Goal: Task Accomplishment & Management: Manage account settings

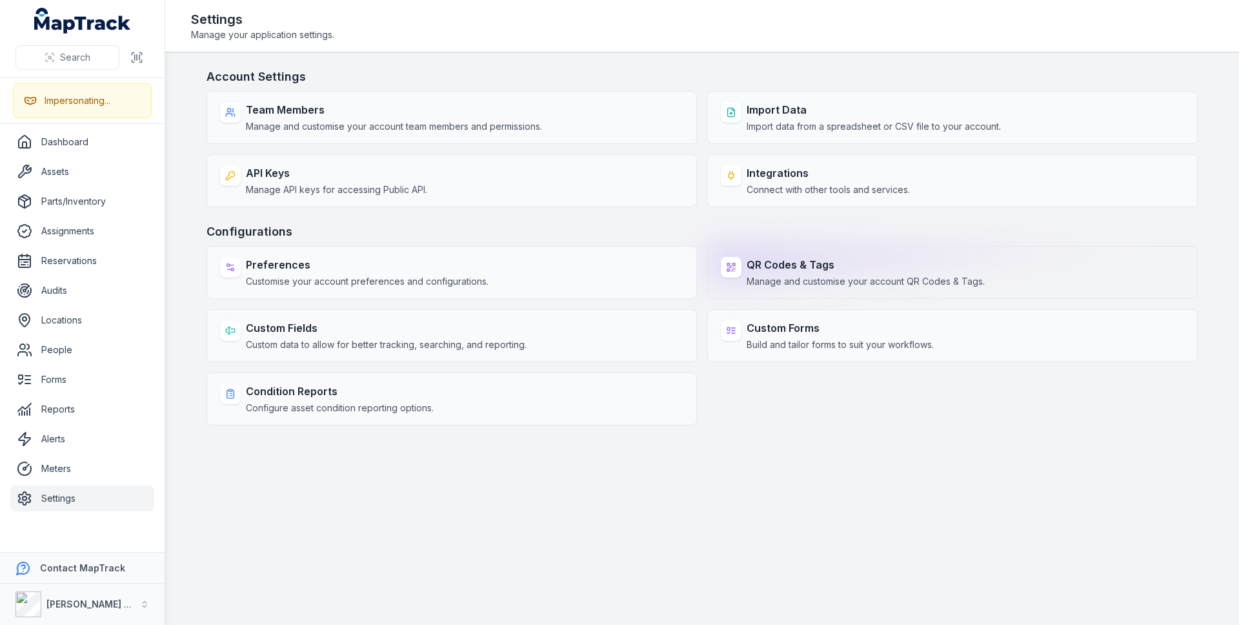
click at [917, 251] on div "QR Codes & Tags Manage and customise your account QR Codes & Tags." at bounding box center [952, 272] width 491 height 53
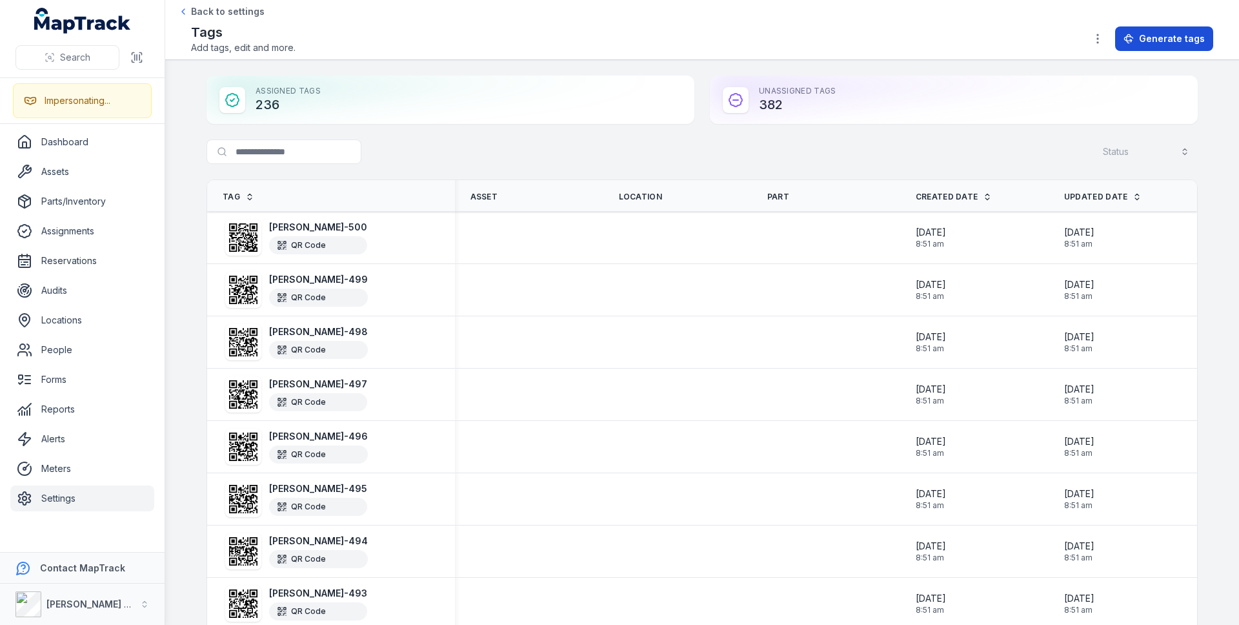
click at [1192, 38] on span "Generate tags" at bounding box center [1172, 38] width 66 height 13
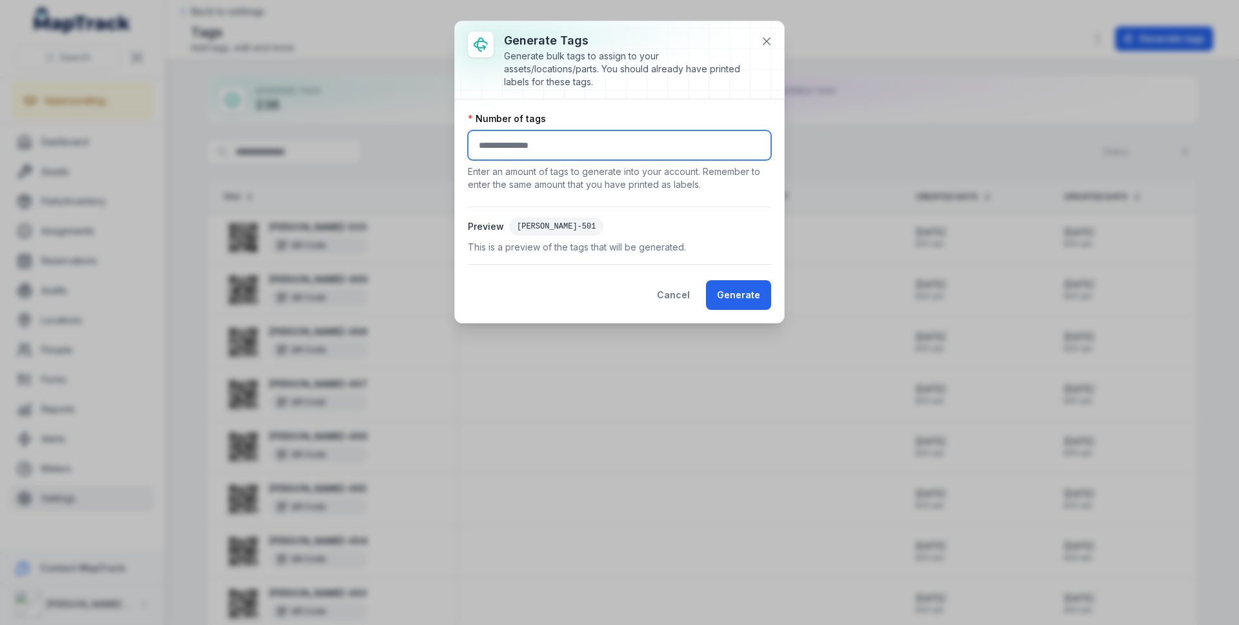
click at [529, 145] on input "number" at bounding box center [619, 145] width 303 height 30
click at [771, 45] on icon at bounding box center [766, 41] width 13 height 13
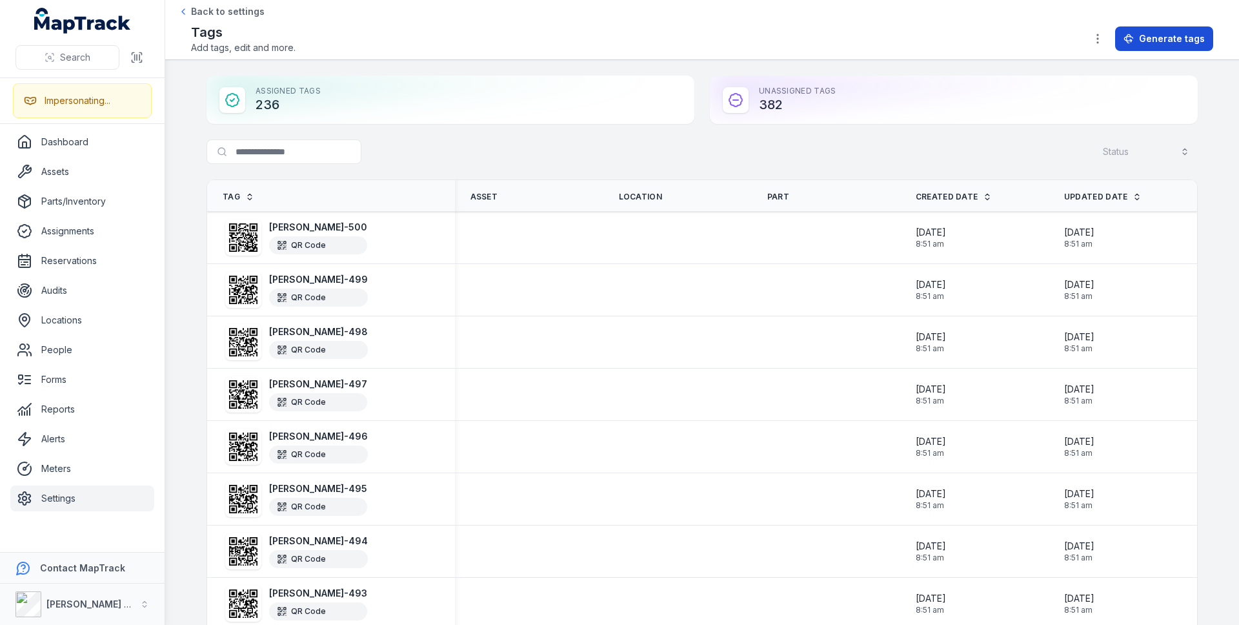
click at [1201, 50] on button "Generate tags" at bounding box center [1164, 38] width 98 height 25
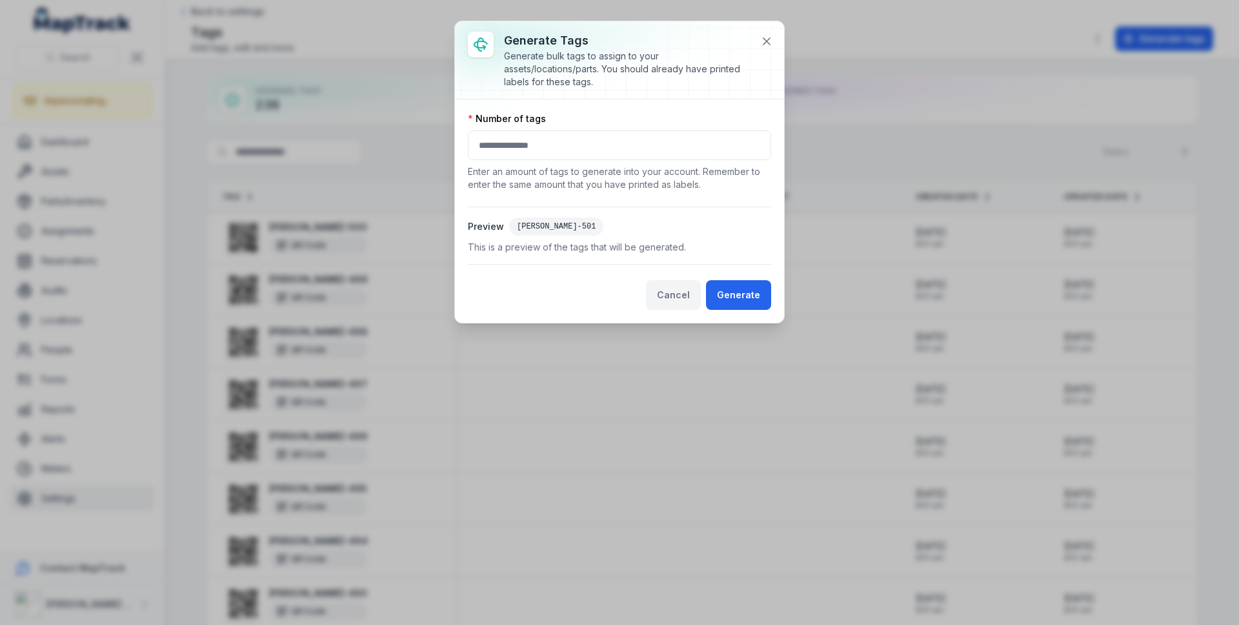
click at [678, 296] on button "Cancel" at bounding box center [673, 295] width 55 height 30
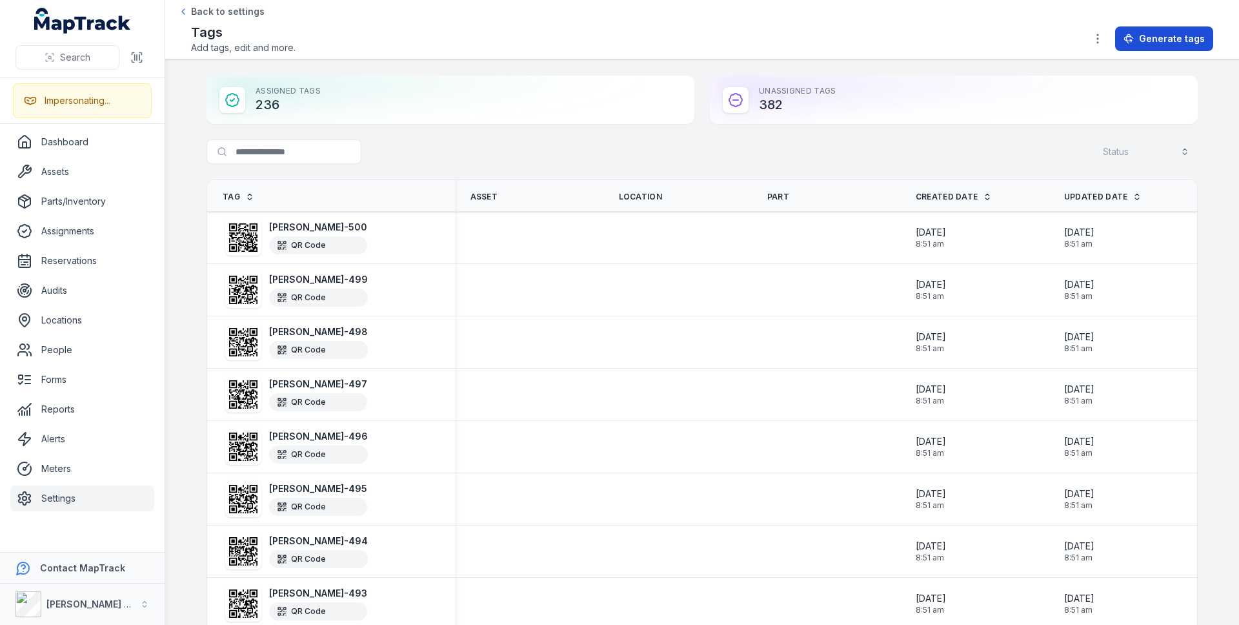
click at [1159, 42] on span "Generate tags" at bounding box center [1172, 38] width 66 height 13
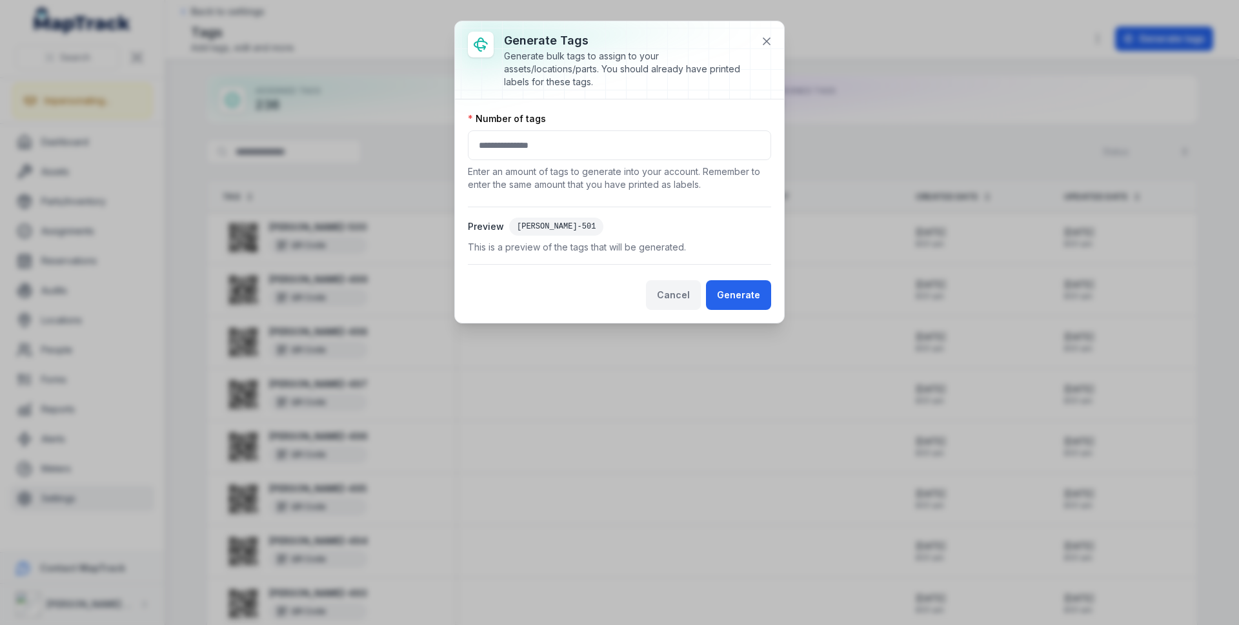
click at [699, 293] on button "Cancel" at bounding box center [673, 295] width 55 height 30
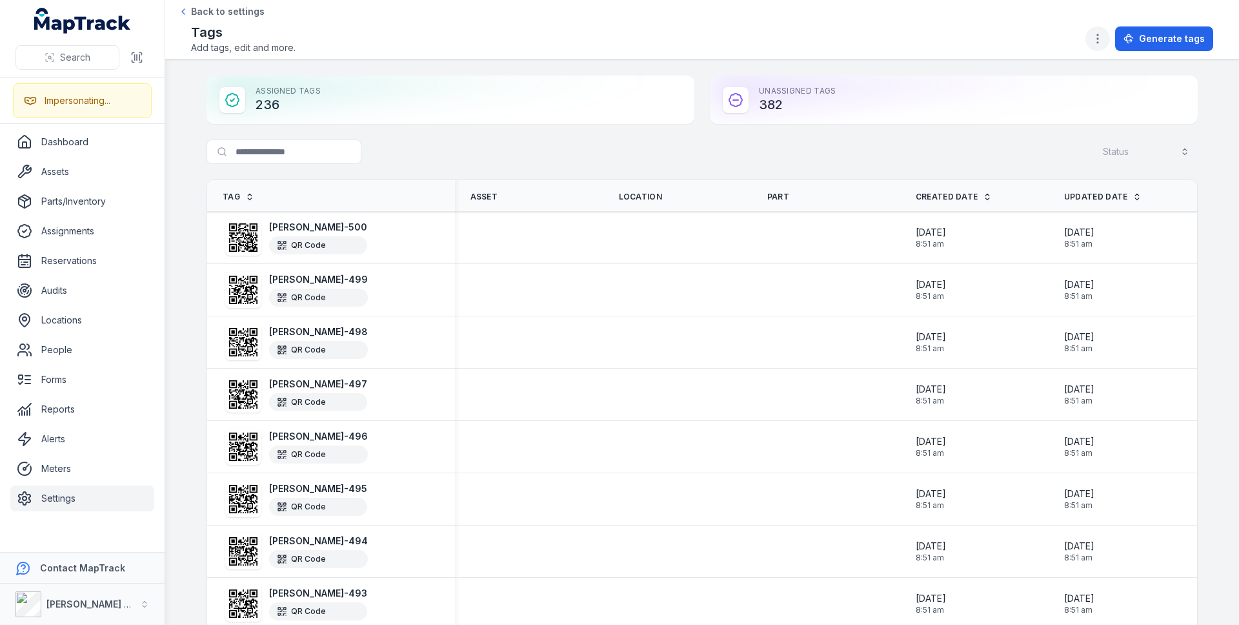
click at [1096, 39] on icon "button" at bounding box center [1098, 38] width 13 height 13
click at [1075, 158] on div "Tag configuration" at bounding box center [1037, 164] width 145 height 23
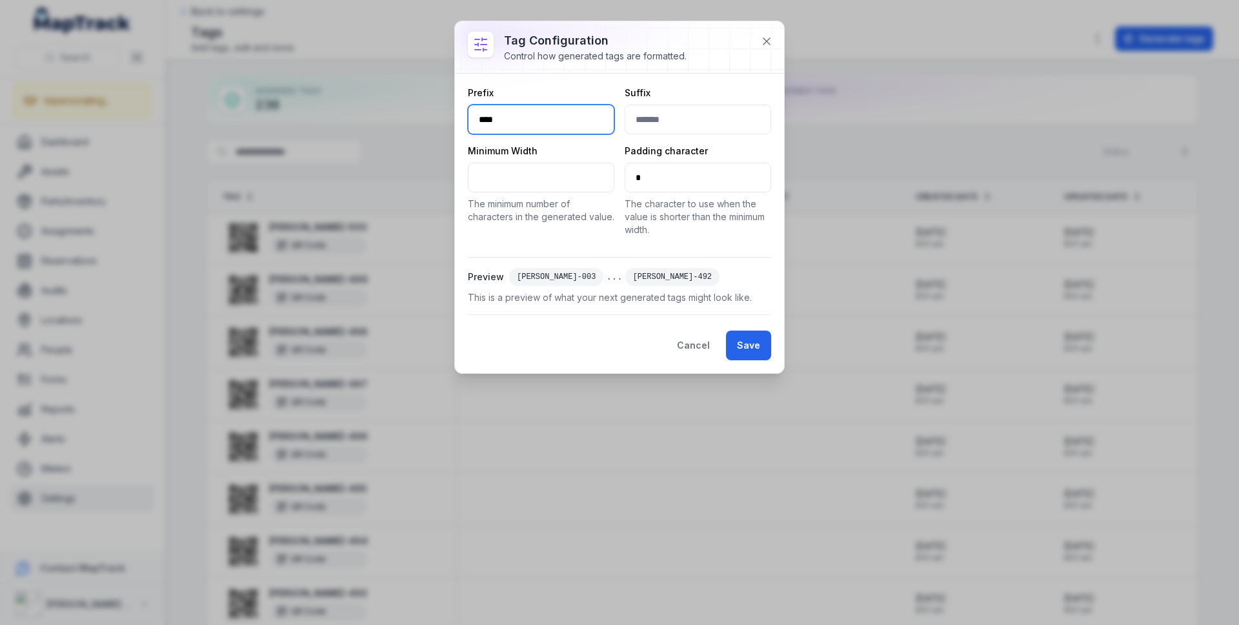
click at [566, 126] on input "****" at bounding box center [541, 120] width 147 height 30
click at [541, 119] on input "****" at bounding box center [541, 120] width 147 height 30
type input "*******"
click at [560, 223] on div "Minimum Width * The minimum number of characters in the generated value." at bounding box center [541, 191] width 147 height 92
click at [758, 351] on button "Save" at bounding box center [748, 346] width 45 height 30
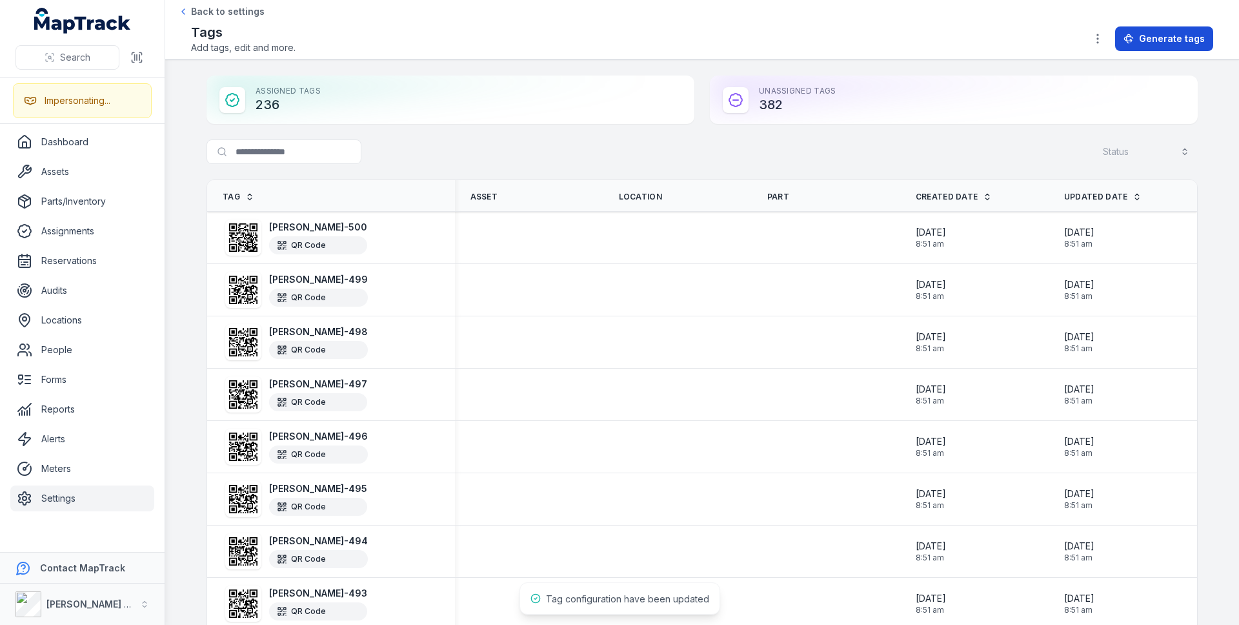
click at [1175, 33] on span "Generate tags" at bounding box center [1172, 38] width 66 height 13
